Goal: Task Accomplishment & Management: Use online tool/utility

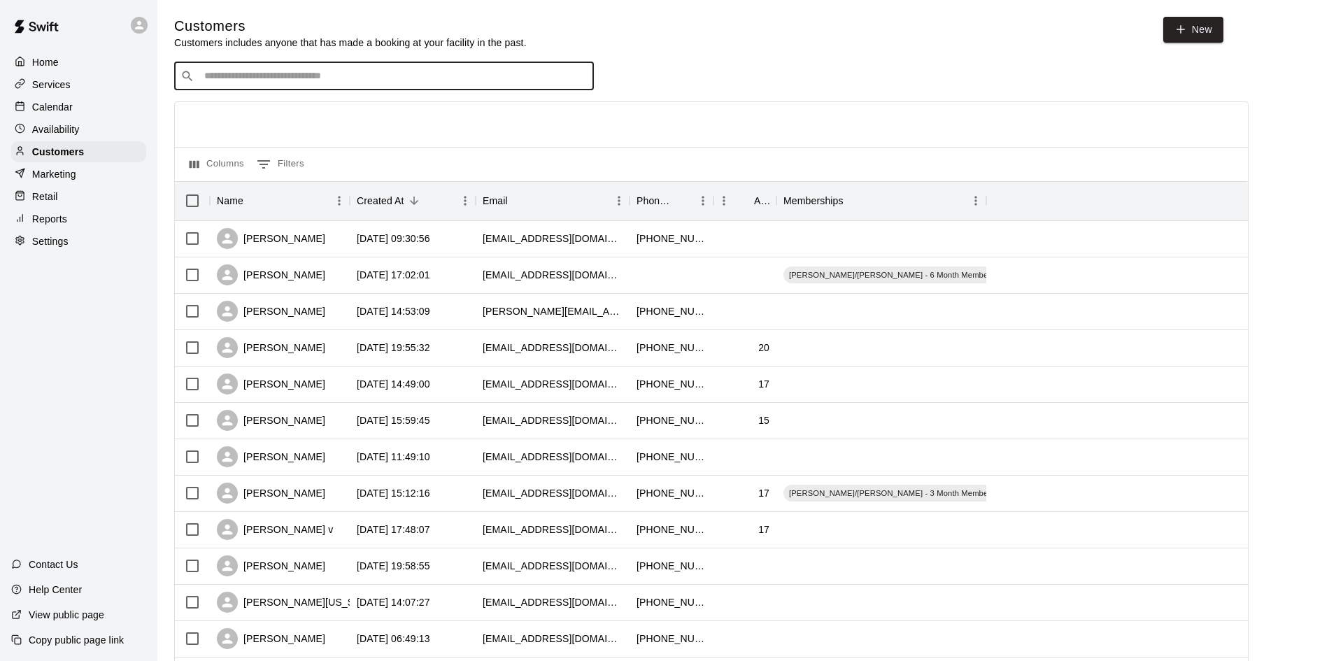
click at [337, 70] on input "Search customers by name or email" at bounding box center [394, 76] width 388 height 14
type input "****"
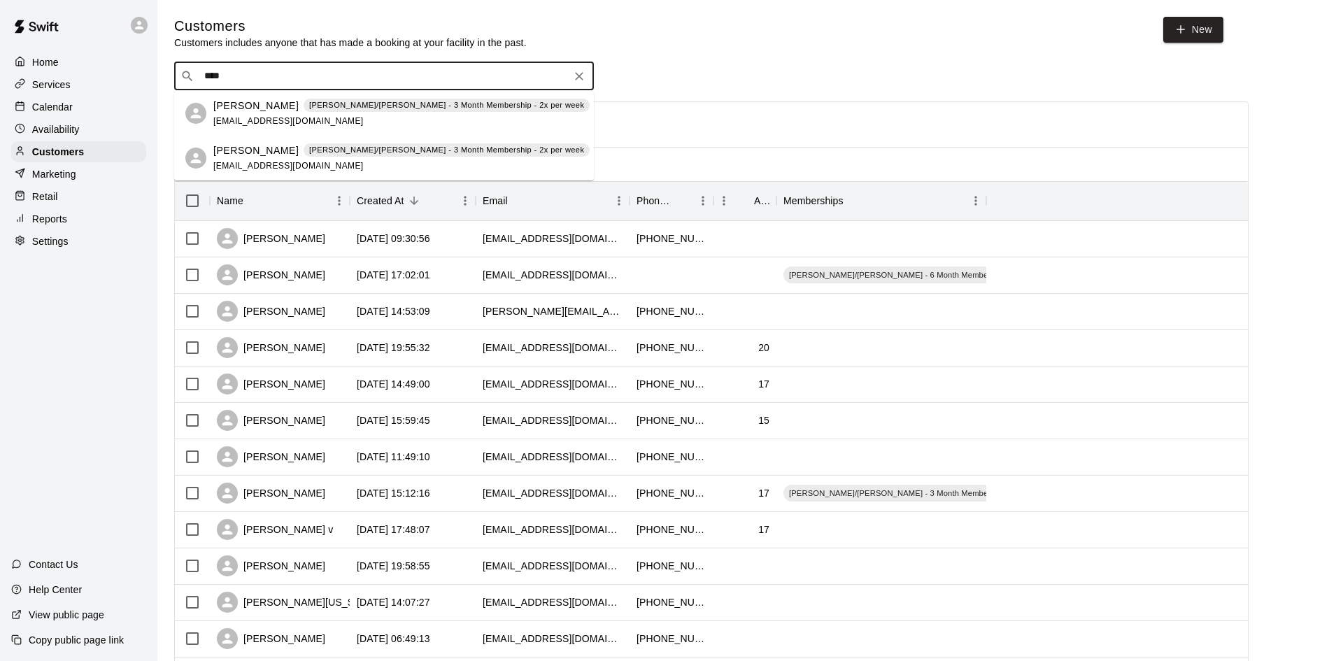
click at [281, 122] on span "[EMAIL_ADDRESS][DOMAIN_NAME]" at bounding box center [288, 121] width 150 height 10
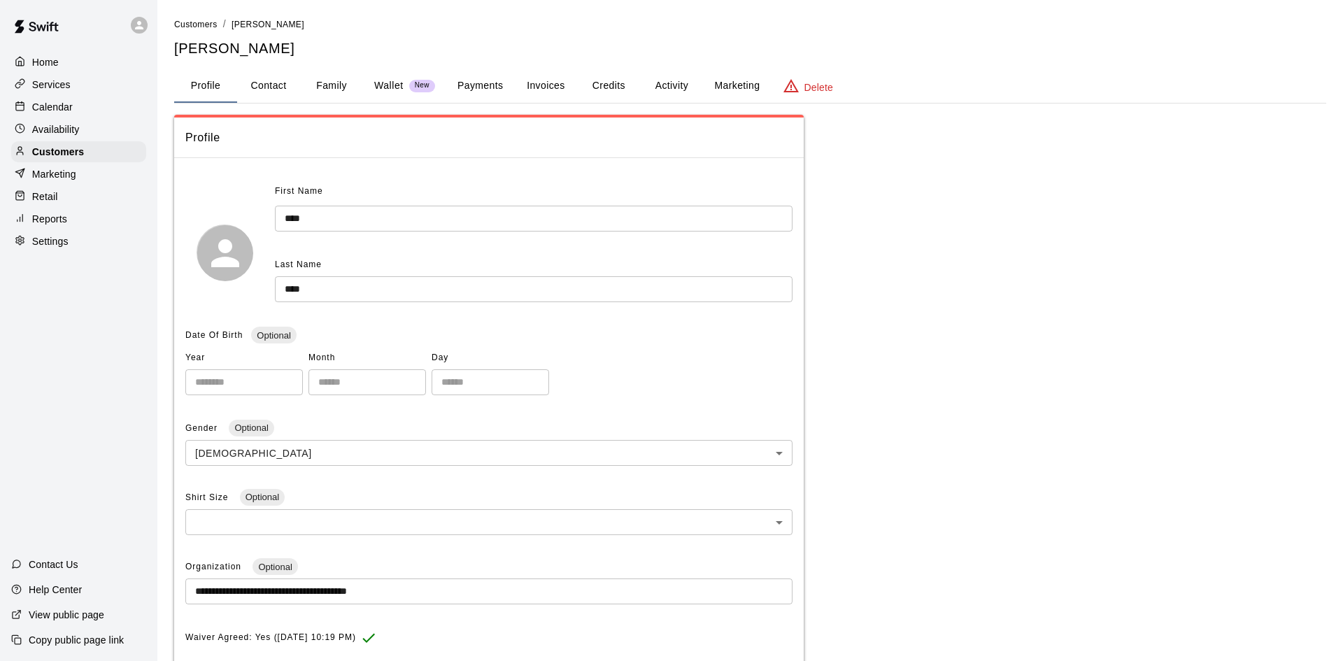
click at [688, 84] on button "Activity" at bounding box center [671, 86] width 63 height 34
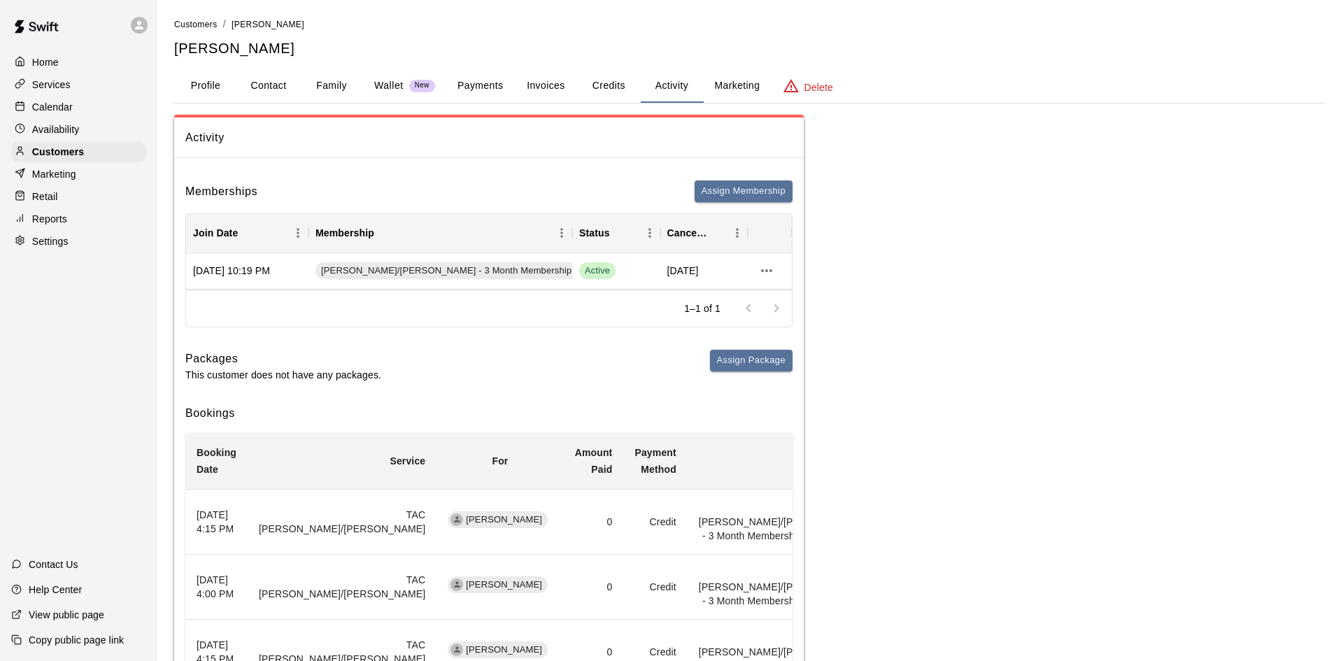
click at [76, 221] on div "Reports" at bounding box center [78, 218] width 135 height 21
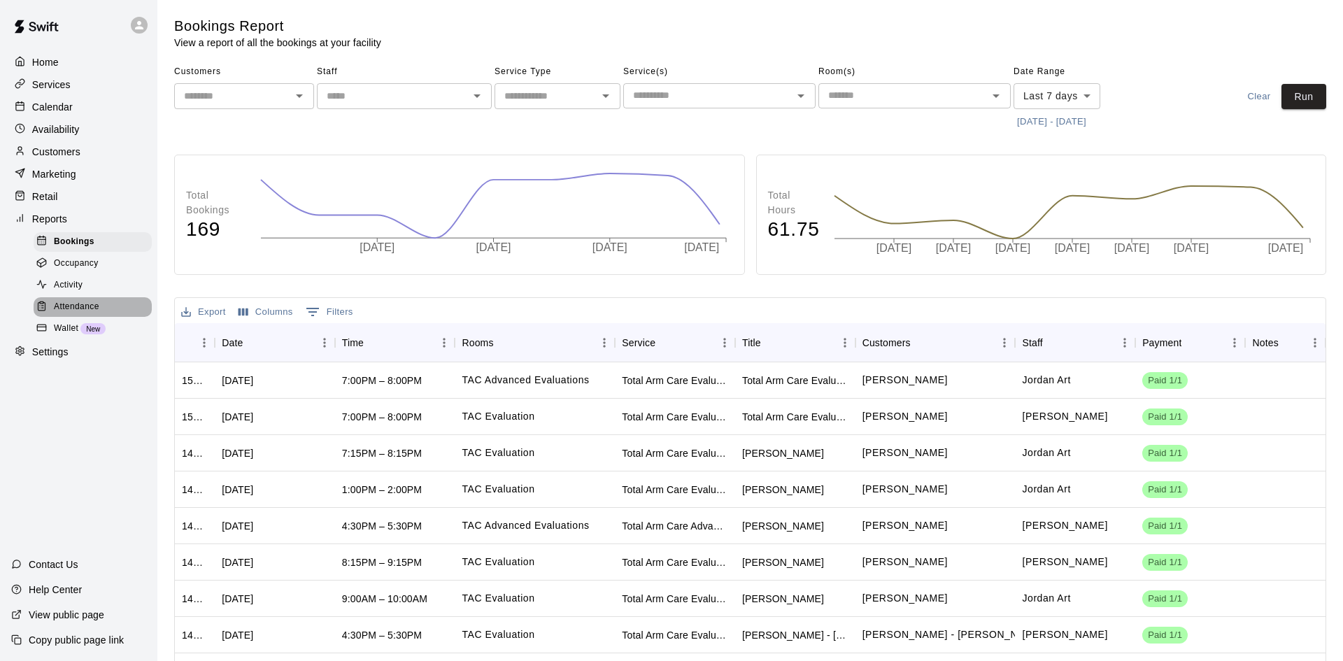
click at [57, 297] on div "Attendance" at bounding box center [93, 307] width 118 height 20
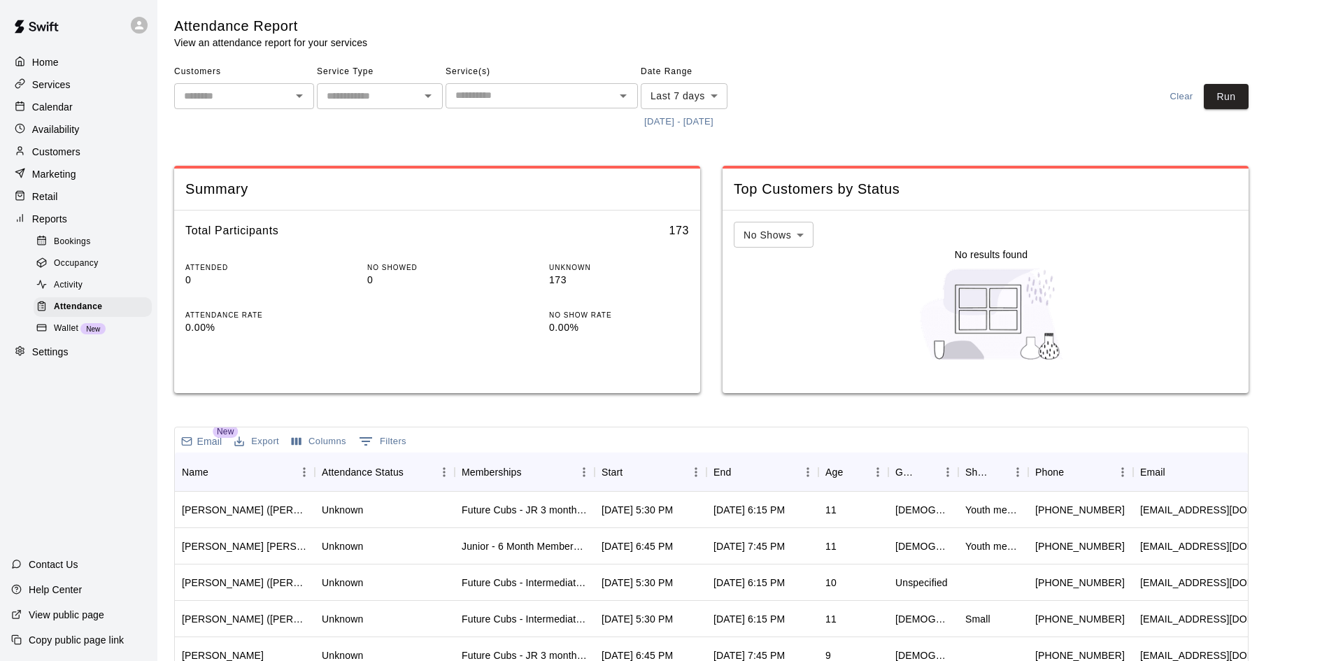
click at [717, 126] on button "[DATE] - [DATE]" at bounding box center [679, 122] width 76 height 22
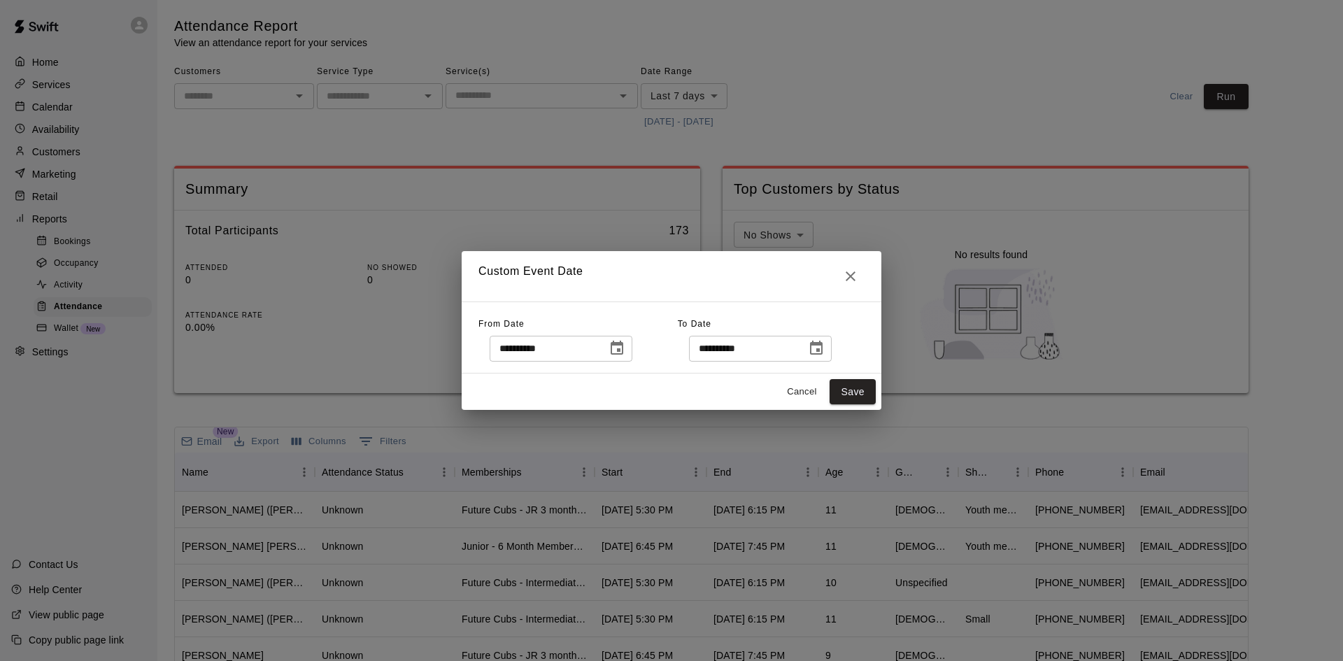
click at [625, 346] on icon "Choose date, selected date is Oct 2, 2025" at bounding box center [617, 348] width 17 height 17
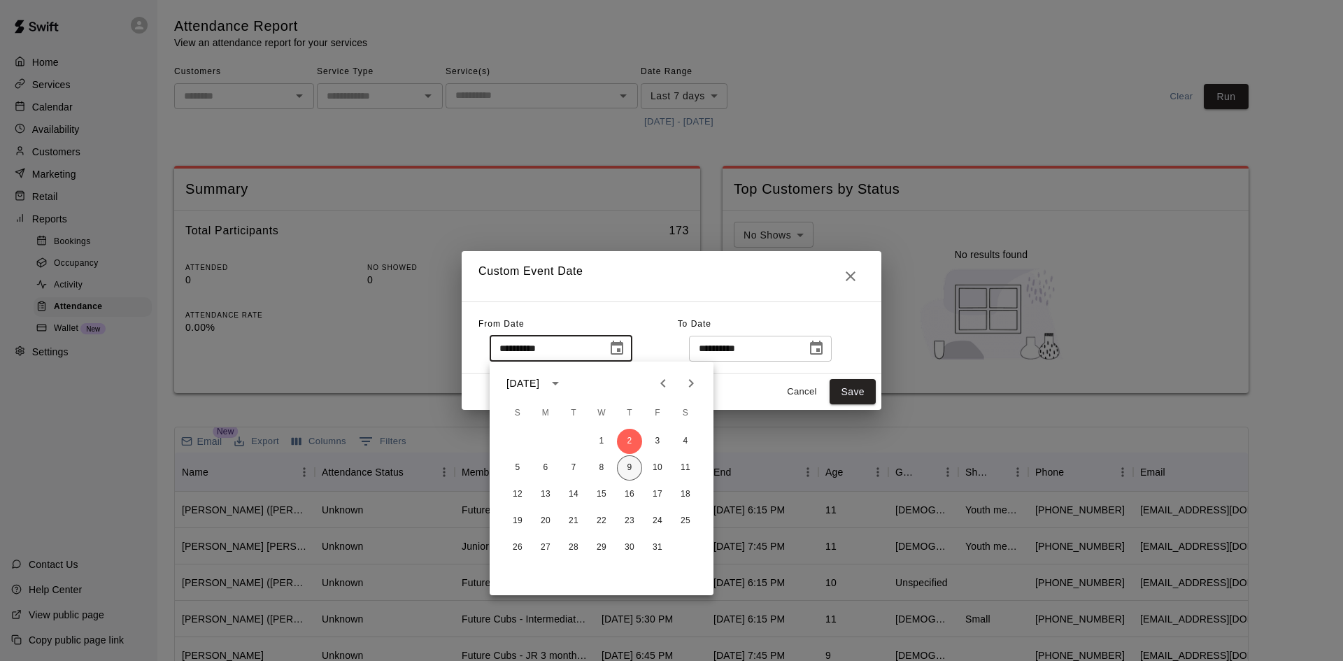
click at [635, 469] on button "9" at bounding box center [629, 467] width 25 height 25
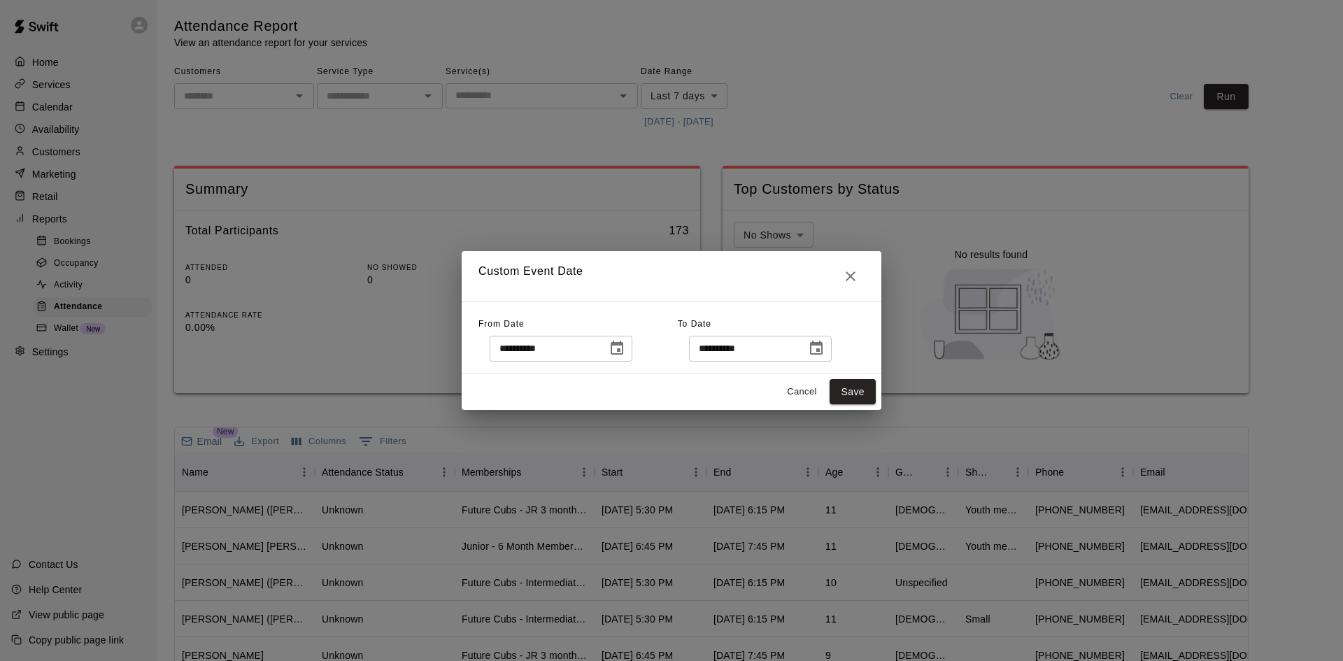
type input "**********"
click at [868, 392] on button "Save" at bounding box center [853, 392] width 46 height 26
type input "******"
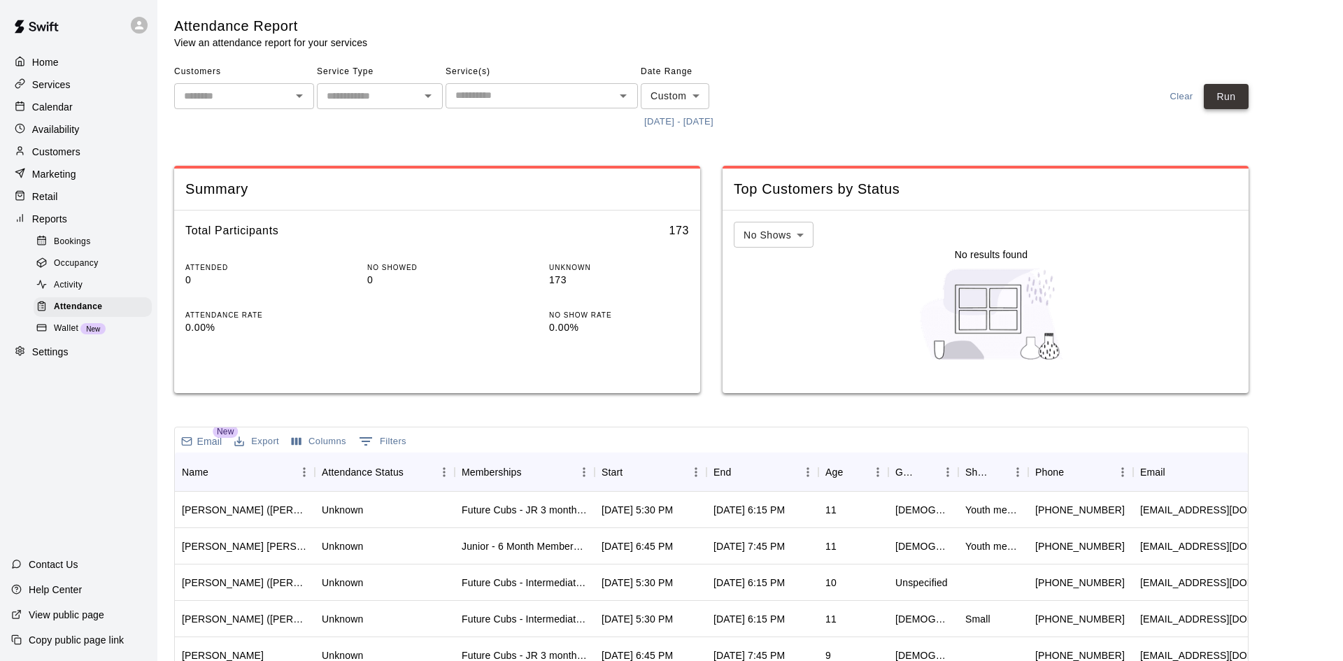
click at [1238, 88] on button "Run" at bounding box center [1226, 97] width 45 height 26
click at [653, 474] on div "Start" at bounding box center [644, 472] width 84 height 39
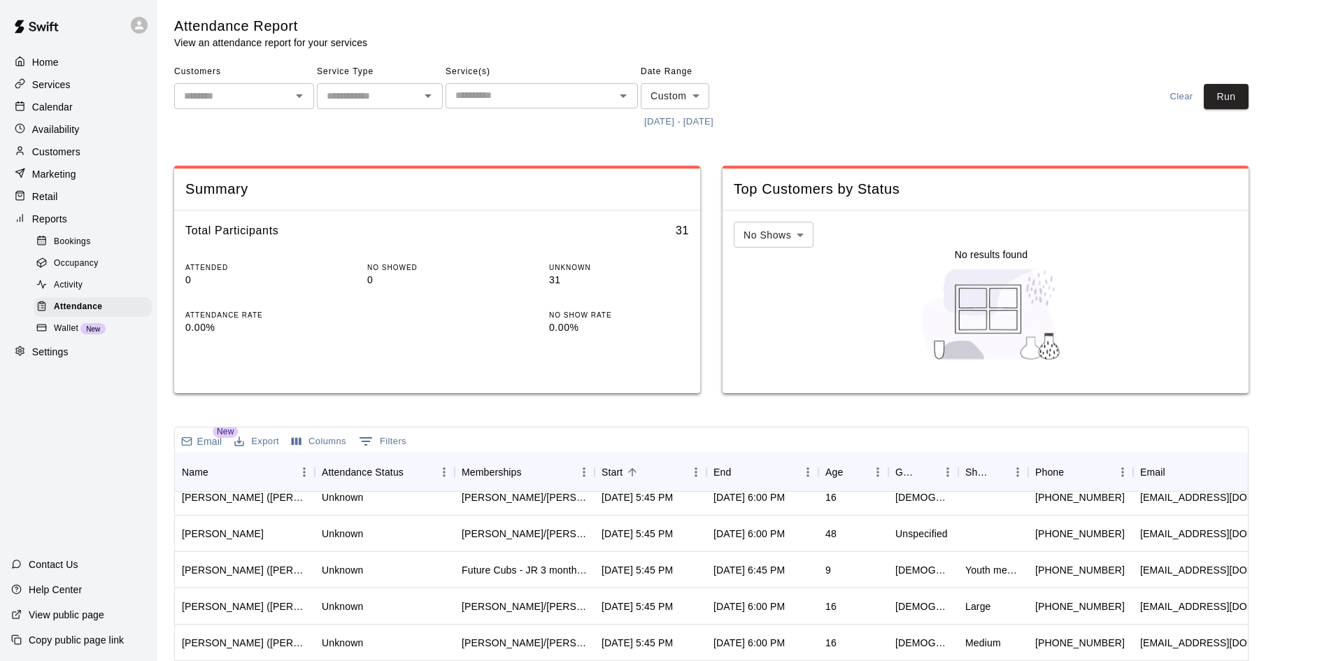
click at [589, 101] on input "text" at bounding box center [530, 95] width 161 height 17
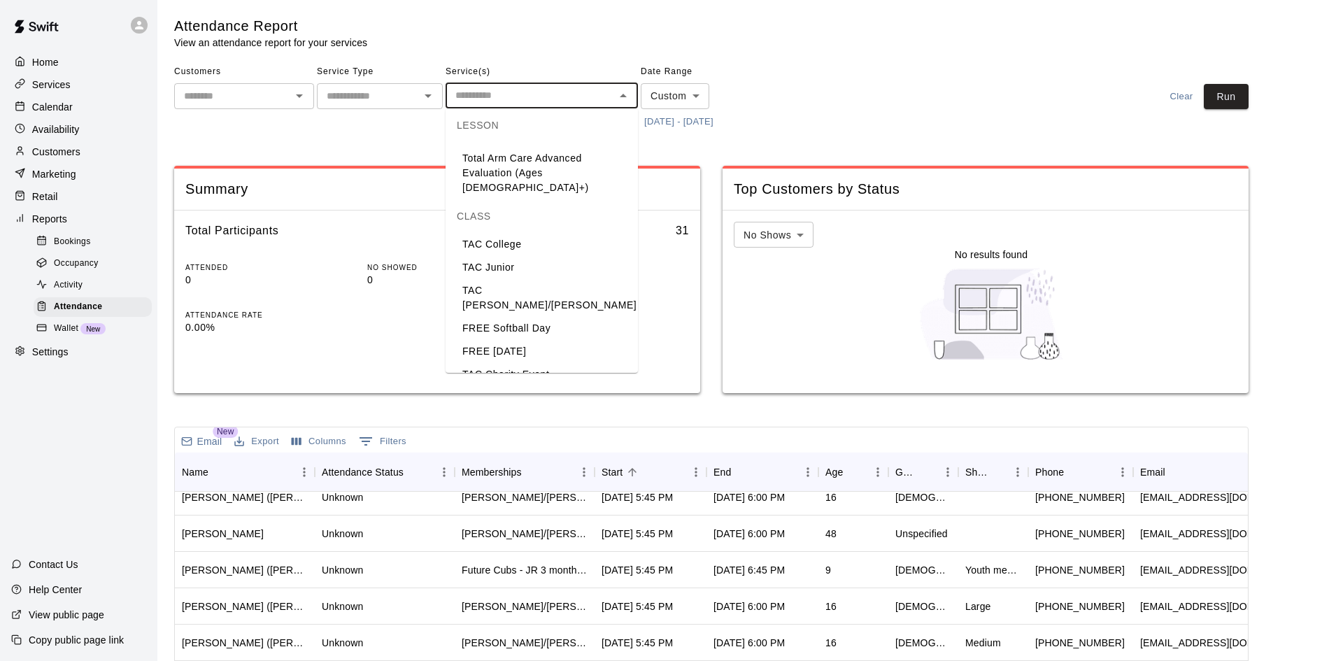
scroll to position [83, 0]
click at [526, 273] on li "TAC [PERSON_NAME]/[PERSON_NAME]" at bounding box center [542, 292] width 192 height 38
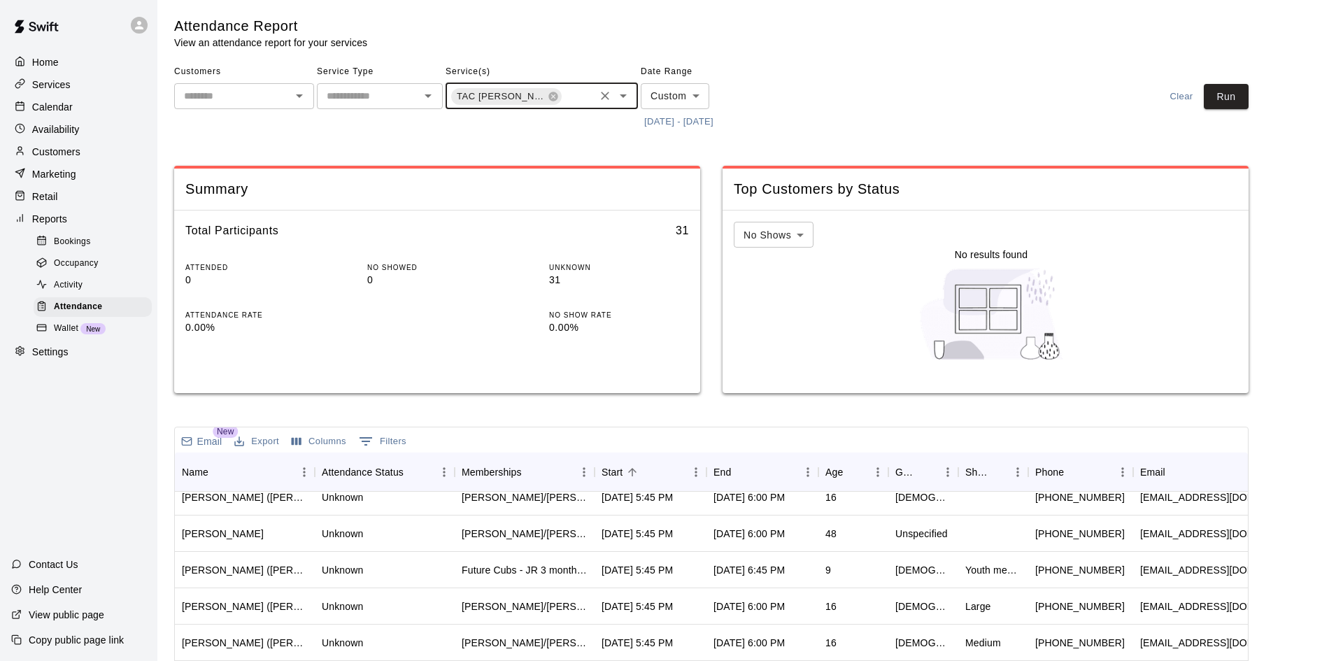
click at [628, 101] on icon "Open" at bounding box center [623, 95] width 17 height 17
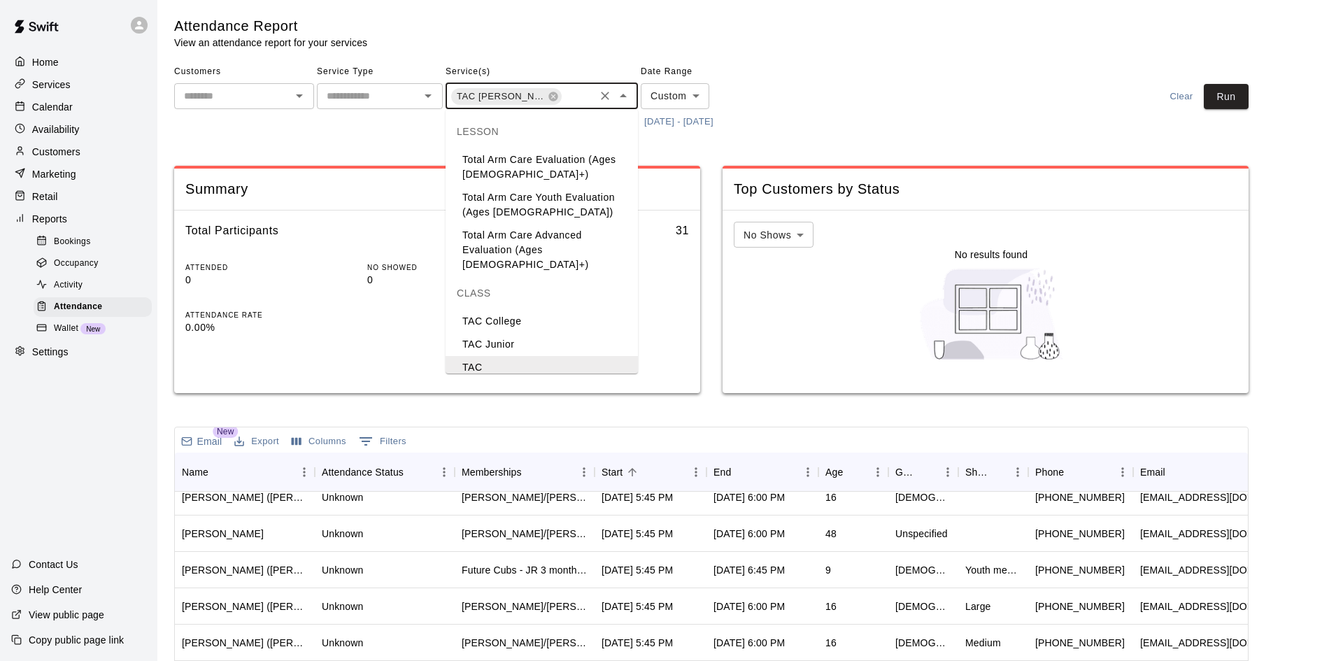
scroll to position [89, 0]
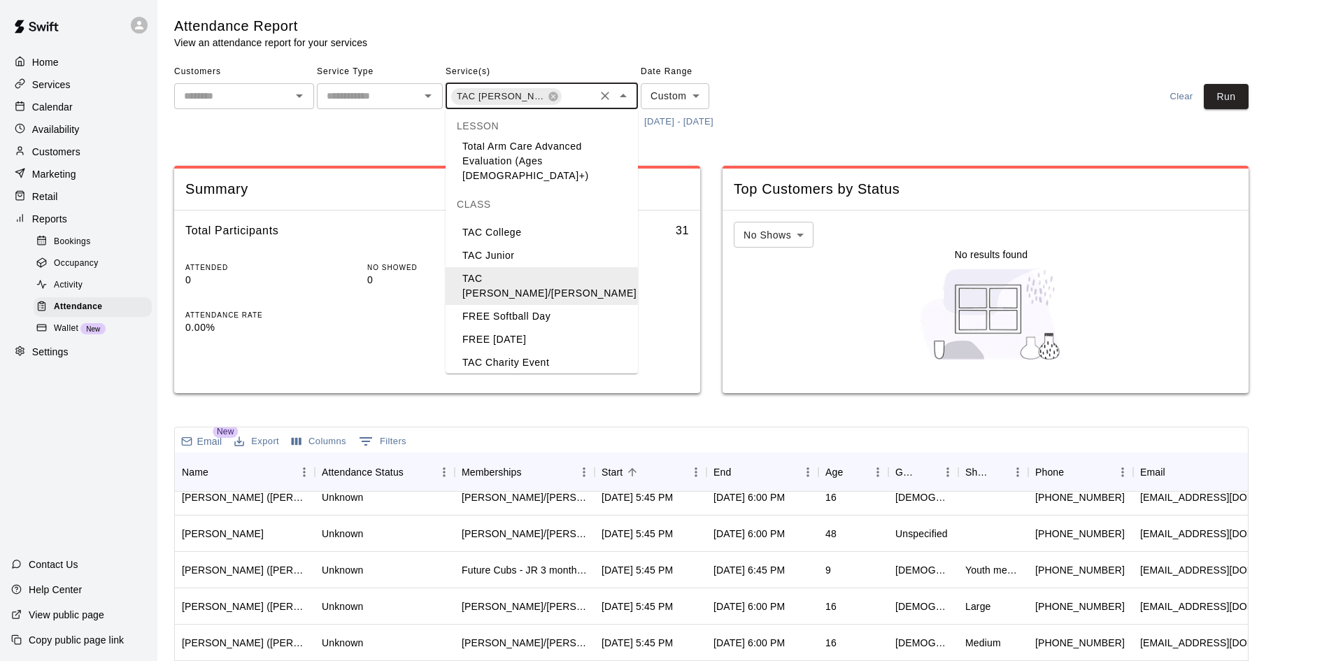
click at [499, 374] on li "TAC [PERSON_NAME]/[PERSON_NAME]" at bounding box center [542, 393] width 192 height 38
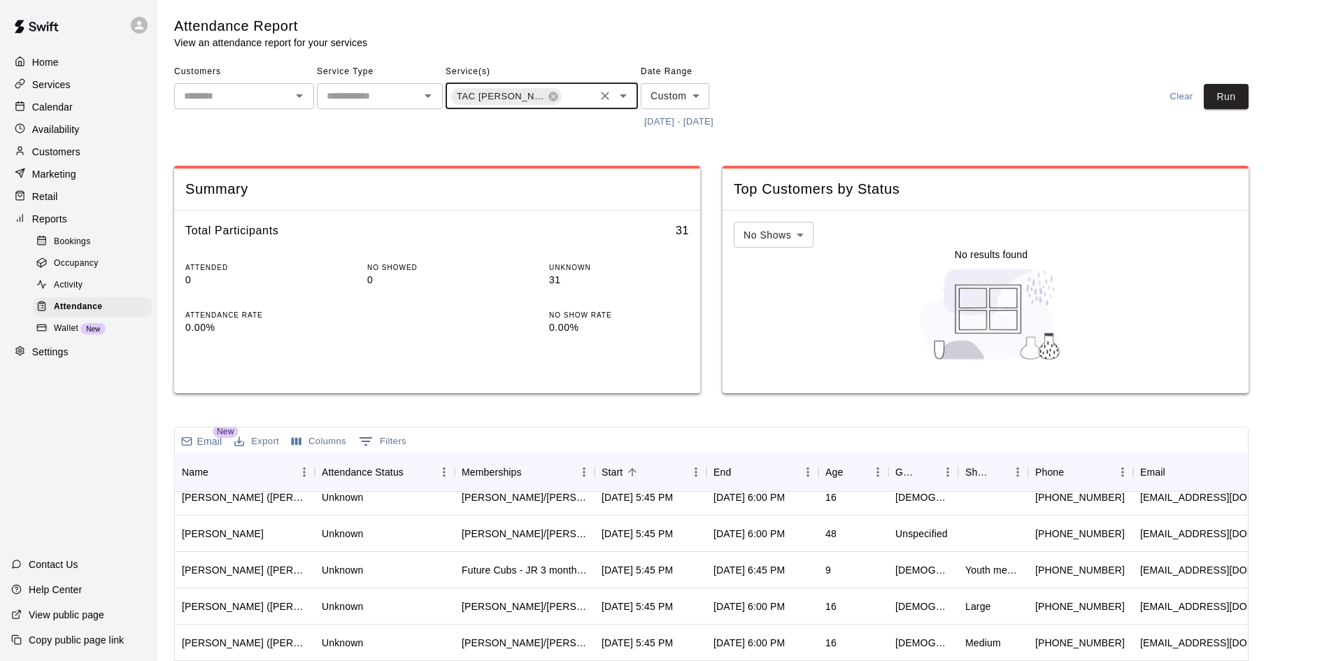
scroll to position [0, 65]
click at [1236, 89] on button "Run" at bounding box center [1226, 97] width 45 height 26
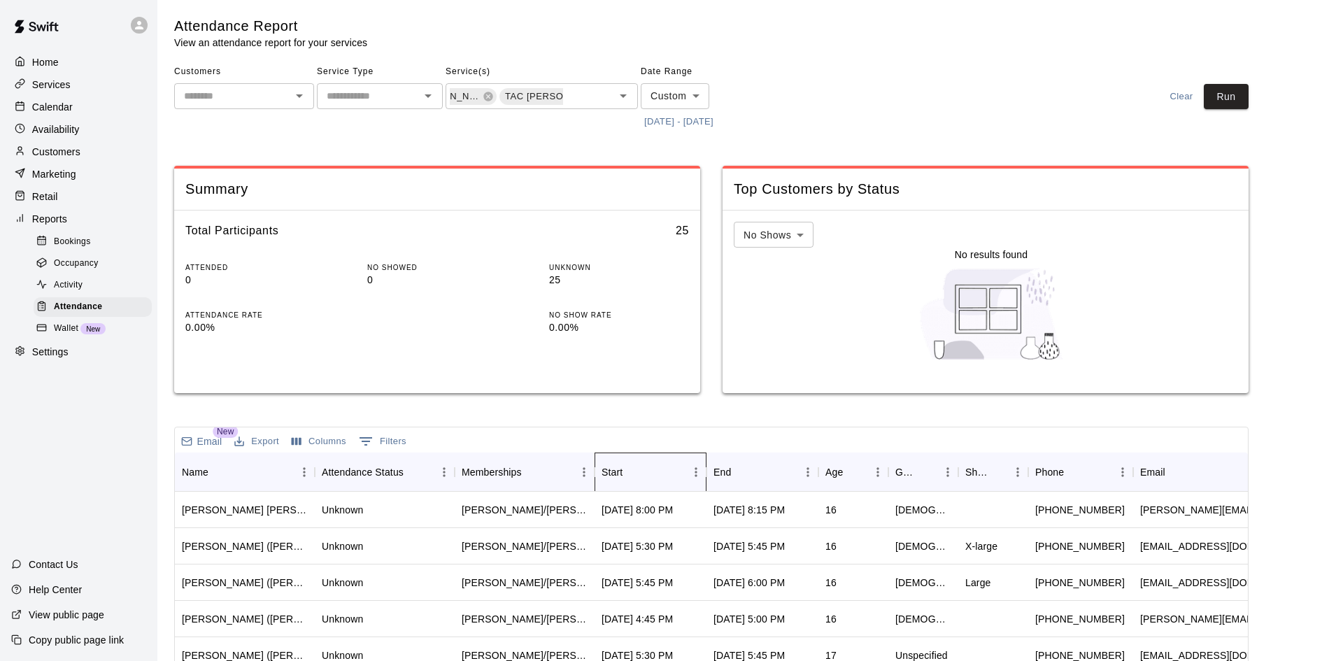
click at [660, 469] on div "Start" at bounding box center [644, 472] width 84 height 39
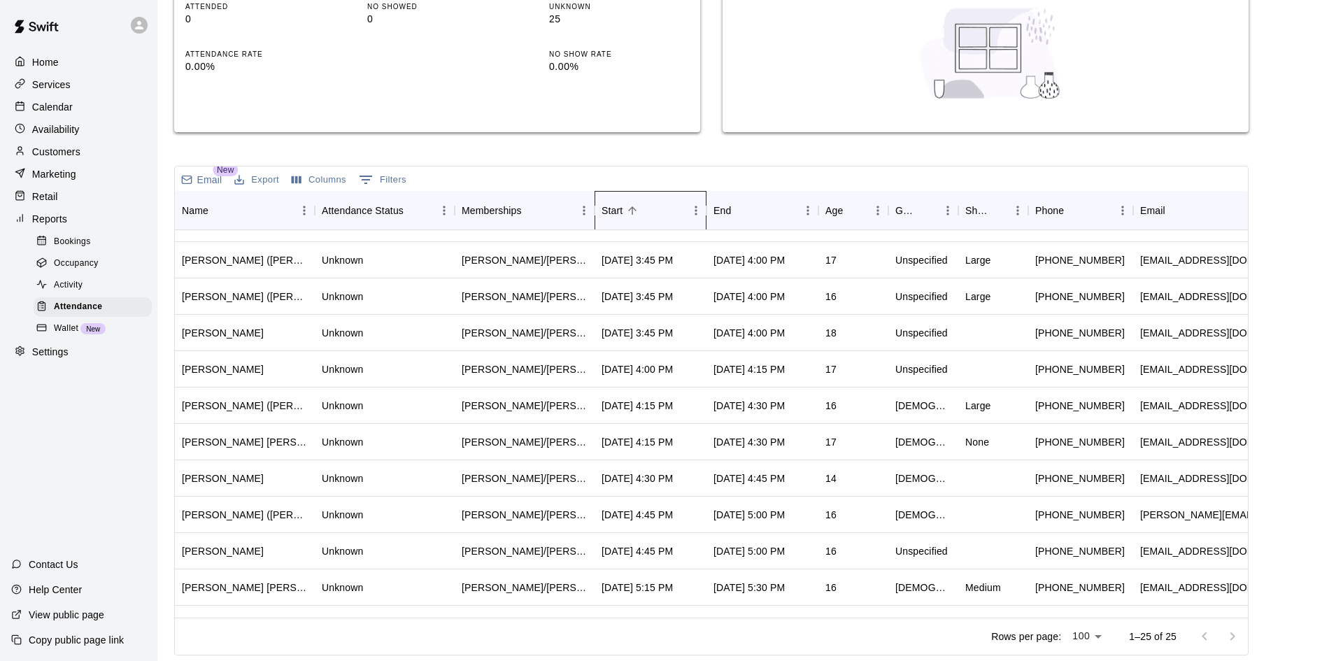
scroll to position [0, 0]
